Goal: Transaction & Acquisition: Book appointment/travel/reservation

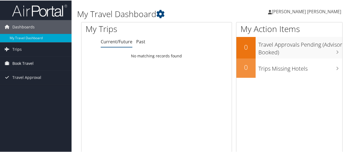
click at [28, 61] on span "Book Travel" at bounding box center [22, 63] width 21 height 14
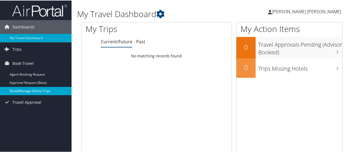
click at [19, 88] on link "Book/Manage Online Trips" at bounding box center [36, 90] width 72 height 8
